Goal: Task Accomplishment & Management: Use online tool/utility

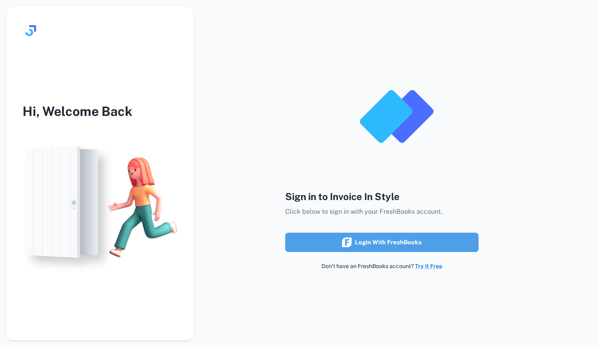
click at [375, 250] on button "Login with FreshBooks" at bounding box center [381, 242] width 193 height 19
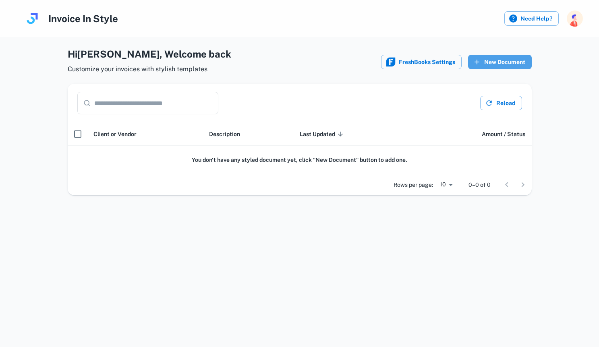
click at [514, 64] on button "New Document" at bounding box center [500, 62] width 64 height 14
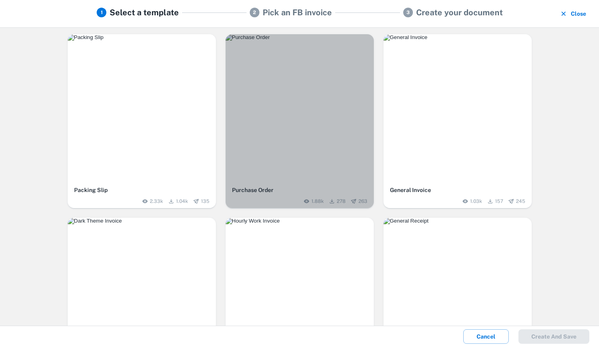
click at [325, 41] on img "button" at bounding box center [299, 37] width 148 height 6
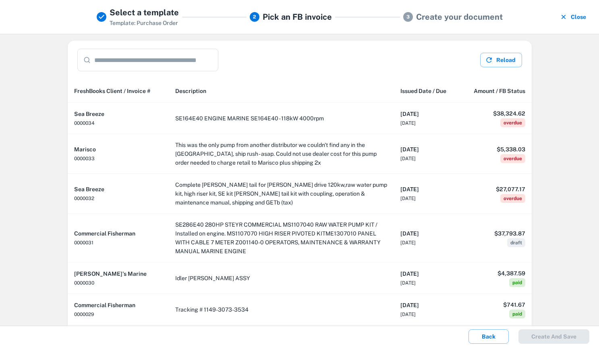
click at [581, 14] on button "Close" at bounding box center [573, 16] width 31 height 21
